Goal: Navigation & Orientation: Find specific page/section

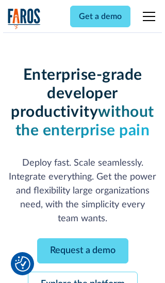
scroll to position [109, 0]
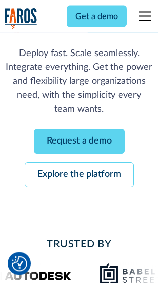
click at [79, 142] on link "Request a demo" at bounding box center [79, 141] width 91 height 25
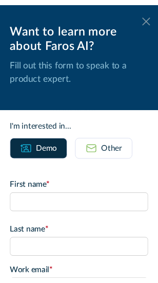
scroll to position [0, 0]
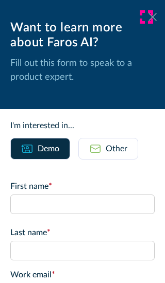
click at [148, 17] on icon at bounding box center [152, 17] width 8 height 8
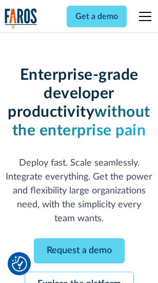
scroll to position [142, 0]
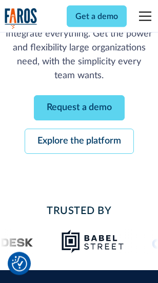
click at [79, 142] on link "Explore the platform" at bounding box center [80, 141] width 110 height 25
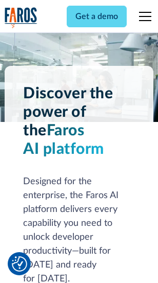
scroll to position [7836, 0]
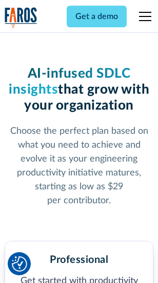
scroll to position [1631, 0]
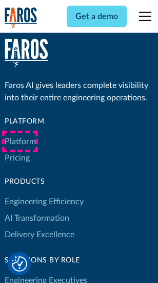
click at [20, 141] on link "Platform" at bounding box center [20, 141] width 31 height 16
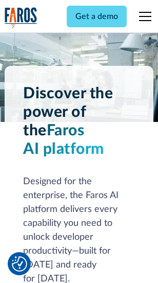
scroll to position [8167, 0]
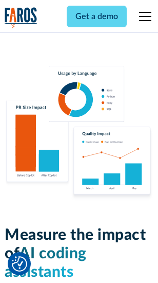
scroll to position [6422, 0]
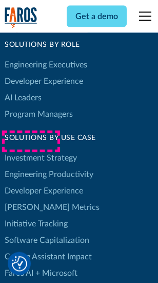
click at [31, 199] on link "[PERSON_NAME] Metrics" at bounding box center [52, 207] width 95 height 16
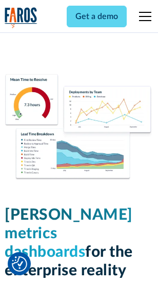
scroll to position [4555, 0]
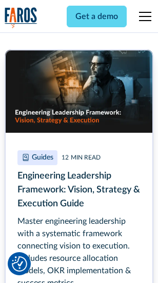
scroll to position [4710, 0]
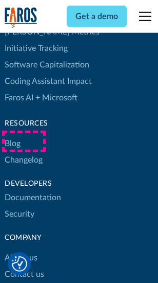
click at [24, 152] on link "Changelog" at bounding box center [24, 160] width 38 height 16
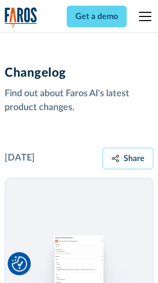
scroll to position [12615, 0]
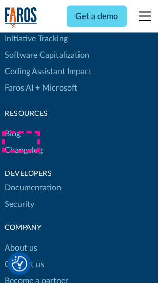
click at [21, 240] on link "About us" at bounding box center [21, 248] width 33 height 16
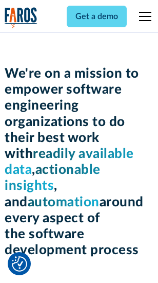
scroll to position [3558, 0]
